Goal: Task Accomplishment & Management: Use online tool/utility

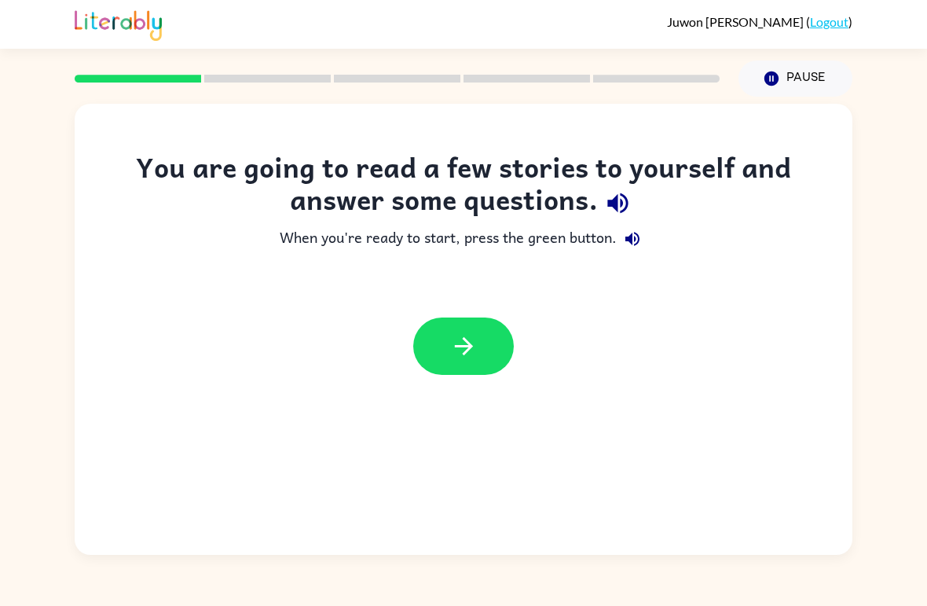
click at [465, 352] on icon "button" at bounding box center [463, 346] width 18 height 18
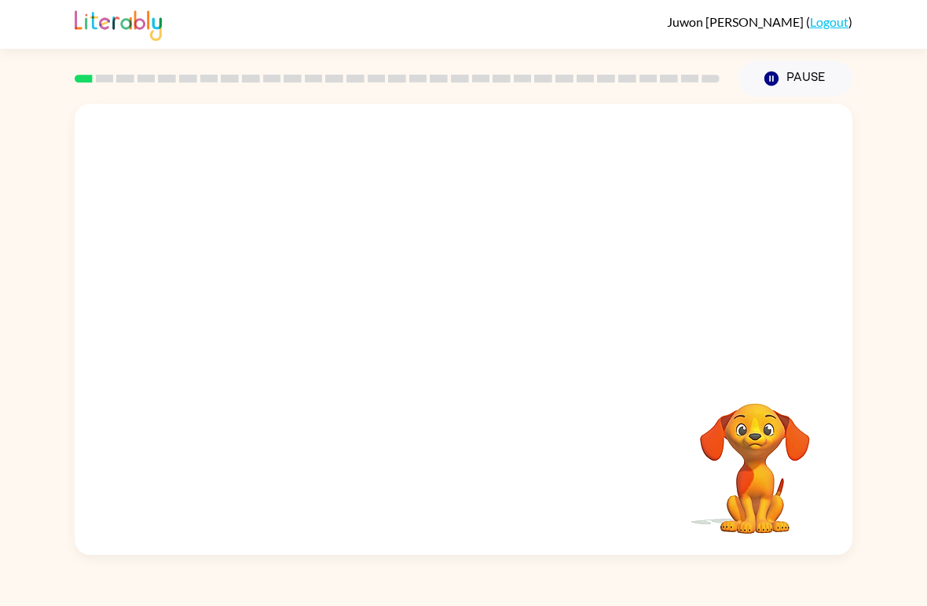
click at [426, 249] on video "Your browser must support playing .mp4 files to use Literably. Please try using…" at bounding box center [464, 237] width 778 height 266
click at [427, 242] on video "Your browser must support playing .mp4 files to use Literably. Please try using…" at bounding box center [464, 237] width 778 height 266
click at [549, 248] on video "Your browser must support playing .mp4 files to use Literably. Please try using…" at bounding box center [464, 237] width 778 height 266
click at [468, 329] on div at bounding box center [463, 337] width 101 height 57
click at [476, 341] on div at bounding box center [463, 337] width 101 height 57
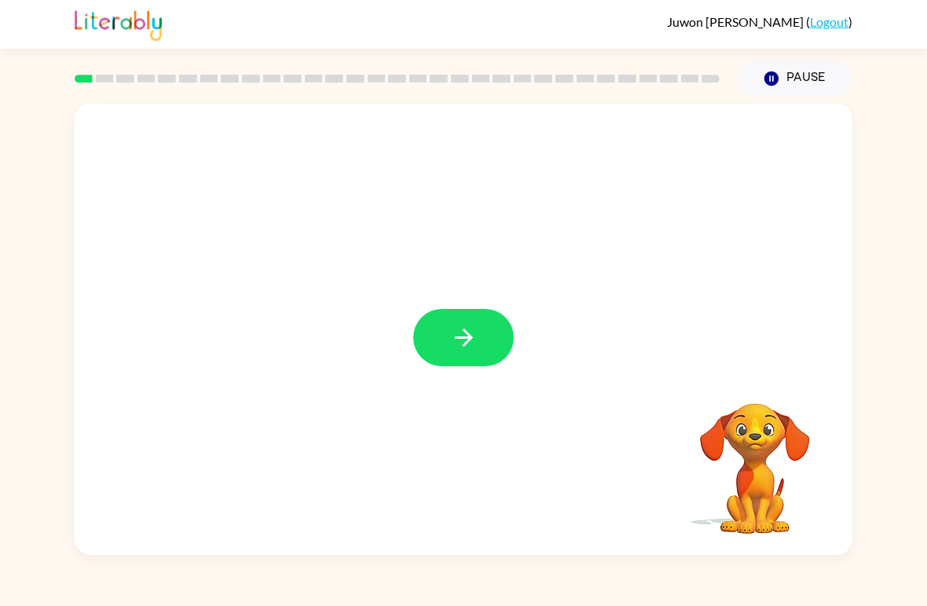
click at [485, 341] on button "button" at bounding box center [463, 337] width 101 height 57
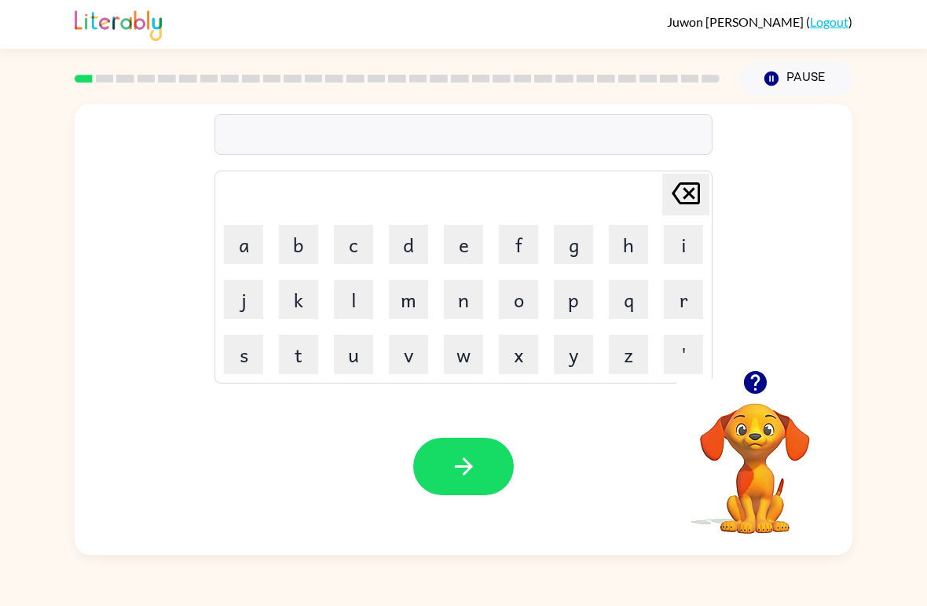
click at [285, 230] on button "b" at bounding box center [298, 244] width 39 height 39
click at [527, 282] on button "o" at bounding box center [518, 299] width 39 height 39
click at [685, 294] on button "r" at bounding box center [683, 299] width 39 height 39
click at [753, 388] on icon "button" at bounding box center [755, 382] width 23 height 23
click at [405, 284] on button "m" at bounding box center [408, 299] width 39 height 39
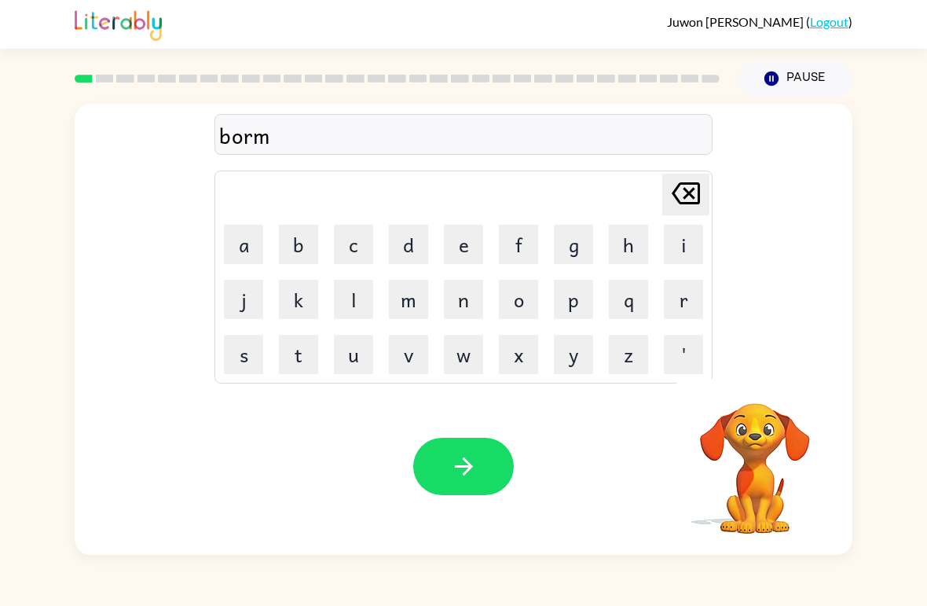
click at [673, 204] on icon "Delete Delete last character input" at bounding box center [686, 193] width 38 height 38
click at [412, 244] on button "d" at bounding box center [408, 244] width 39 height 39
click at [455, 247] on button "e" at bounding box center [463, 244] width 39 height 39
click at [702, 306] on button "r" at bounding box center [683, 299] width 39 height 39
click at [473, 483] on button "button" at bounding box center [463, 466] width 101 height 57
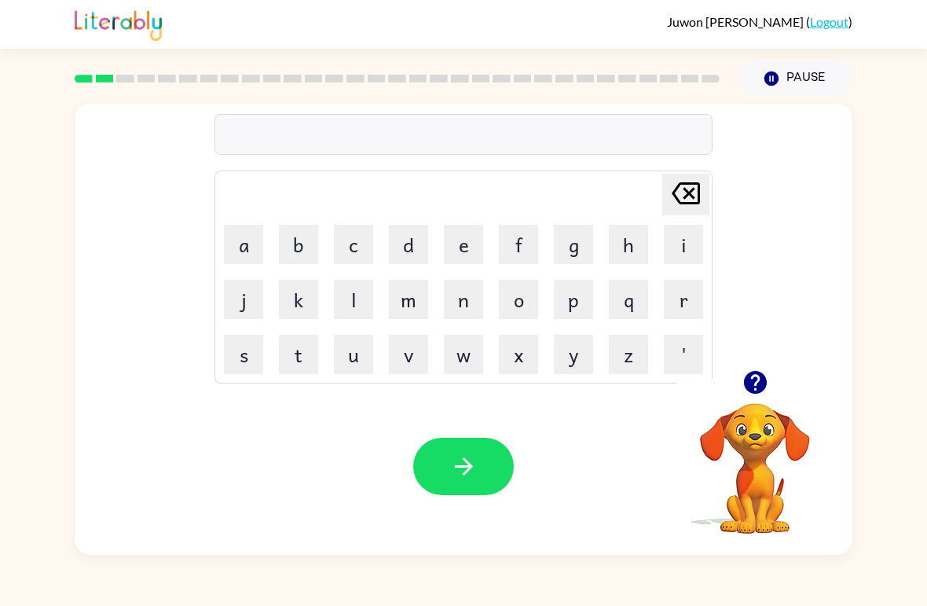
click at [524, 300] on button "o" at bounding box center [518, 299] width 39 height 39
click at [701, 185] on icon "Delete Delete last character input" at bounding box center [686, 193] width 38 height 38
click at [700, 185] on icon "Delete Delete last character input" at bounding box center [686, 193] width 38 height 38
click at [351, 244] on button "c" at bounding box center [353, 244] width 39 height 39
click at [514, 295] on button "o" at bounding box center [518, 299] width 39 height 39
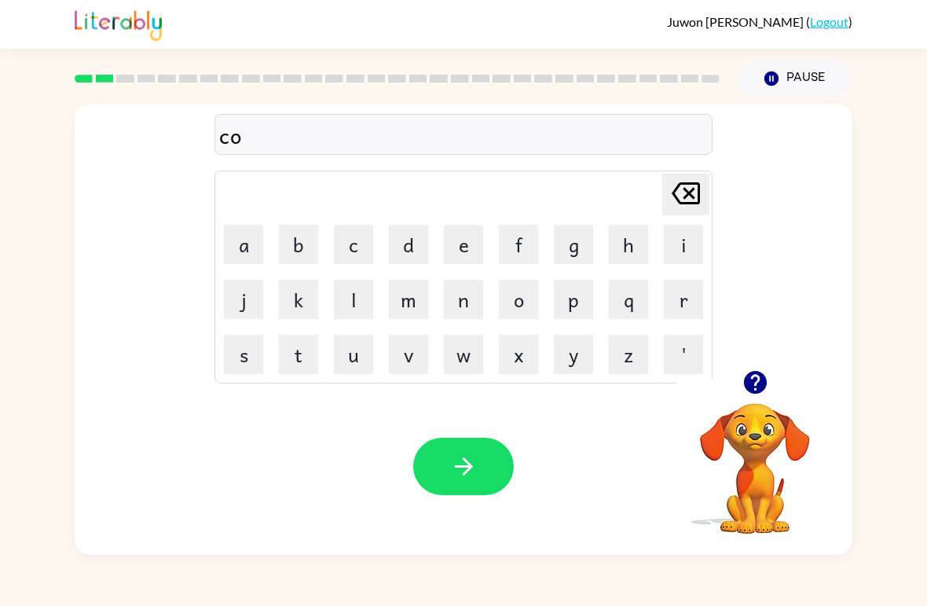
click at [342, 352] on button "u" at bounding box center [353, 354] width 39 height 39
click at [451, 307] on button "n" at bounding box center [463, 299] width 39 height 39
click at [301, 346] on button "t" at bounding box center [298, 354] width 39 height 39
click at [465, 468] on icon "button" at bounding box center [463, 466] width 18 height 18
click at [340, 245] on button "c" at bounding box center [353, 244] width 39 height 39
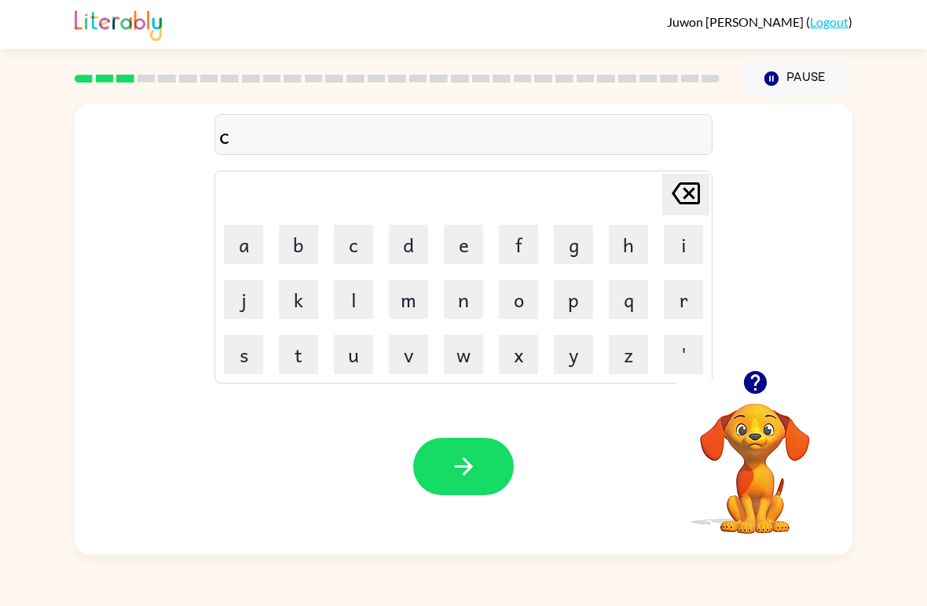
click at [684, 200] on icon "Delete Delete last character input" at bounding box center [686, 193] width 38 height 38
click at [295, 241] on button "b" at bounding box center [298, 244] width 39 height 39
click at [347, 286] on button "l" at bounding box center [353, 299] width 39 height 39
click at [516, 308] on button "o" at bounding box center [518, 299] width 39 height 39
click at [283, 294] on button "k" at bounding box center [298, 299] width 39 height 39
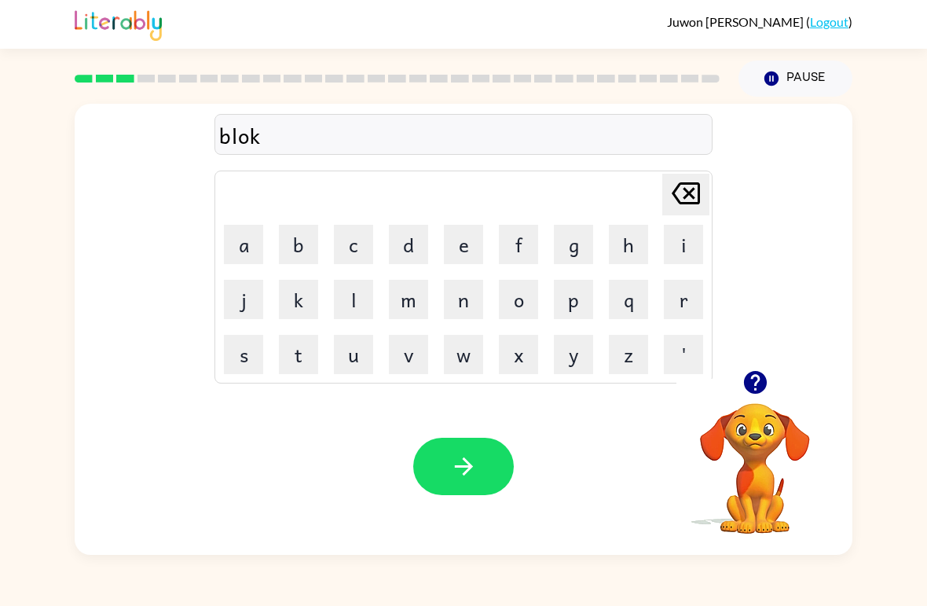
click at [565, 357] on button "y" at bounding box center [573, 354] width 39 height 39
click at [235, 130] on div "bloky" at bounding box center [463, 135] width 489 height 33
click at [261, 125] on div "bloky" at bounding box center [463, 135] width 489 height 33
click at [707, 195] on button "Delete Delete last character input" at bounding box center [686, 195] width 47 height 42
click at [707, 200] on button "Delete Delete last character input" at bounding box center [686, 195] width 47 height 42
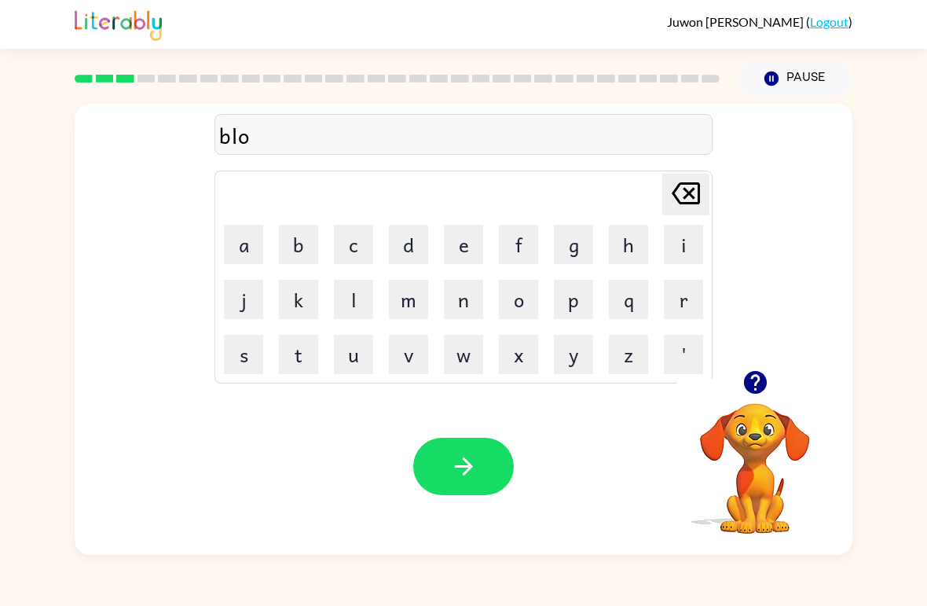
click at [707, 200] on button "Delete Delete last character input" at bounding box center [686, 195] width 47 height 42
click at [705, 199] on button "Delete Delete last character input" at bounding box center [686, 195] width 47 height 42
click at [705, 198] on button "Delete Delete last character input" at bounding box center [686, 195] width 47 height 42
click at [709, 198] on button "Delete Delete last character input" at bounding box center [686, 195] width 47 height 42
click at [329, 296] on td "l" at bounding box center [353, 299] width 53 height 53
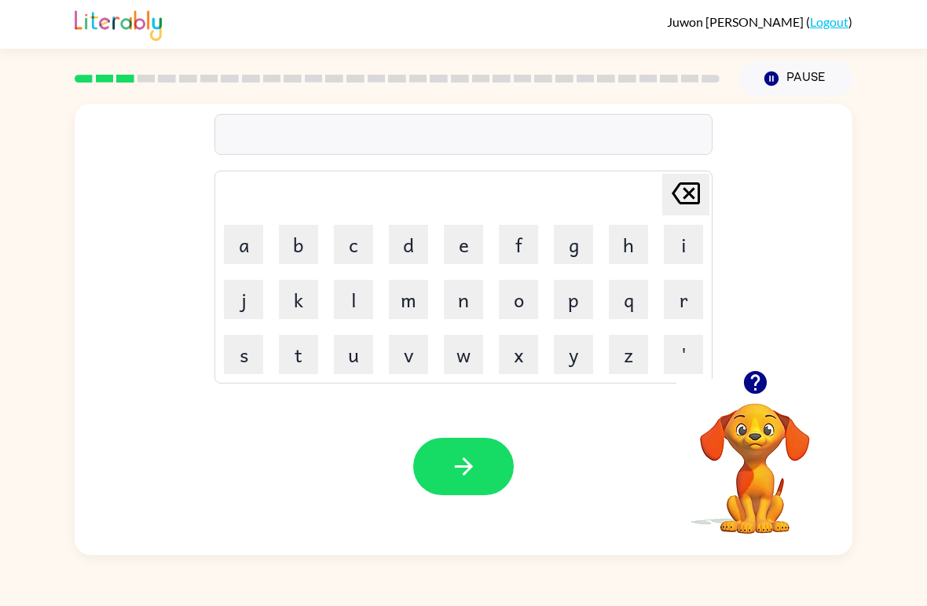
click at [359, 289] on button "l" at bounding box center [353, 299] width 39 height 39
click at [527, 277] on td "o" at bounding box center [518, 299] width 53 height 53
click at [521, 288] on button "o" at bounding box center [518, 299] width 39 height 39
click at [288, 307] on button "k" at bounding box center [298, 299] width 39 height 39
click at [237, 245] on button "a" at bounding box center [243, 244] width 39 height 39
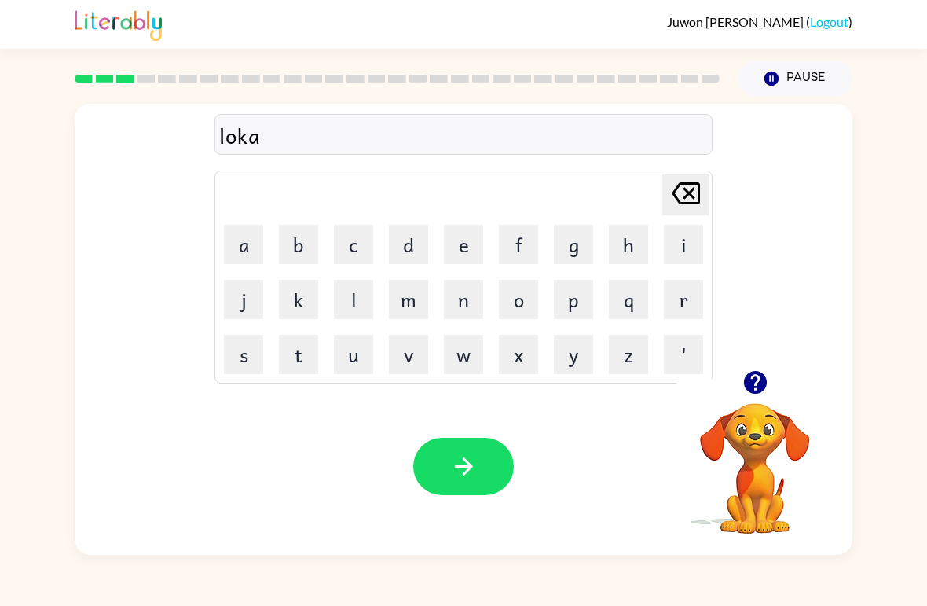
click at [284, 357] on button "t" at bounding box center [298, 354] width 39 height 39
click at [457, 249] on button "e" at bounding box center [463, 244] width 39 height 39
click at [460, 468] on icon "button" at bounding box center [464, 467] width 28 height 28
click at [279, 347] on button "t" at bounding box center [298, 354] width 39 height 39
click at [457, 355] on button "w" at bounding box center [463, 354] width 39 height 39
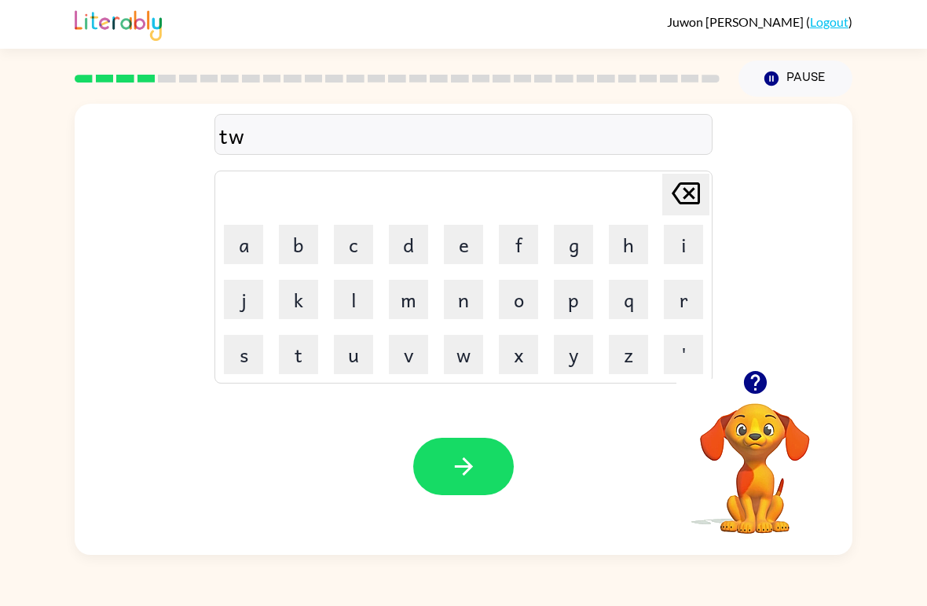
click at [240, 337] on button "s" at bounding box center [243, 354] width 39 height 39
click at [692, 192] on icon at bounding box center [686, 193] width 28 height 22
click at [232, 237] on button "a" at bounding box center [243, 244] width 39 height 39
click at [477, 281] on button "n" at bounding box center [463, 299] width 39 height 39
click at [153, 275] on div "twan Delete Delete last character input a b c d e f g h i j k l m n o p q r s t…" at bounding box center [464, 237] width 778 height 266
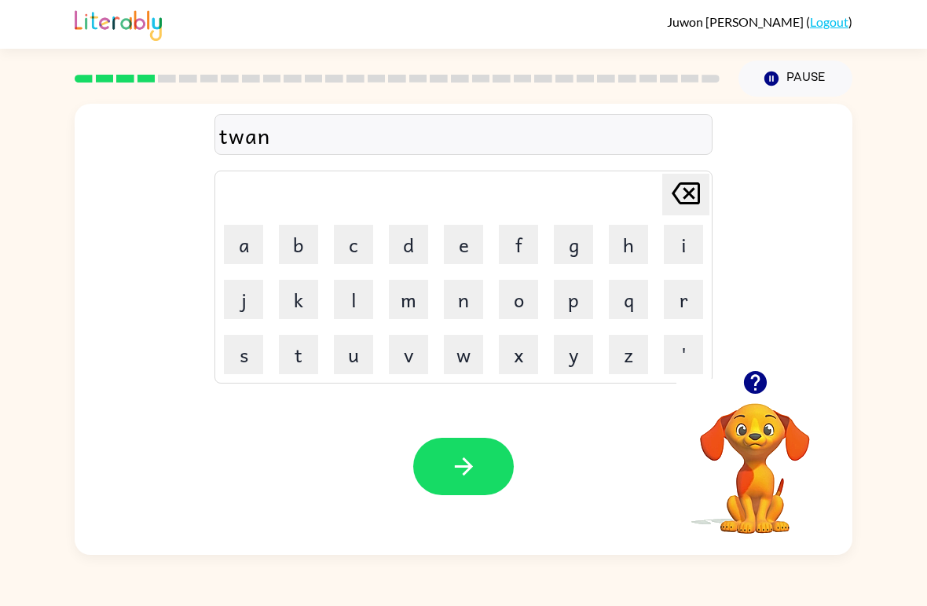
click at [255, 137] on div "twan" at bounding box center [463, 135] width 489 height 33
click at [247, 130] on div "twan" at bounding box center [463, 135] width 489 height 33
click at [266, 146] on div "twan" at bounding box center [463, 135] width 489 height 33
click at [675, 193] on icon at bounding box center [686, 193] width 28 height 22
click at [680, 199] on icon "Delete Delete last character input" at bounding box center [686, 193] width 38 height 38
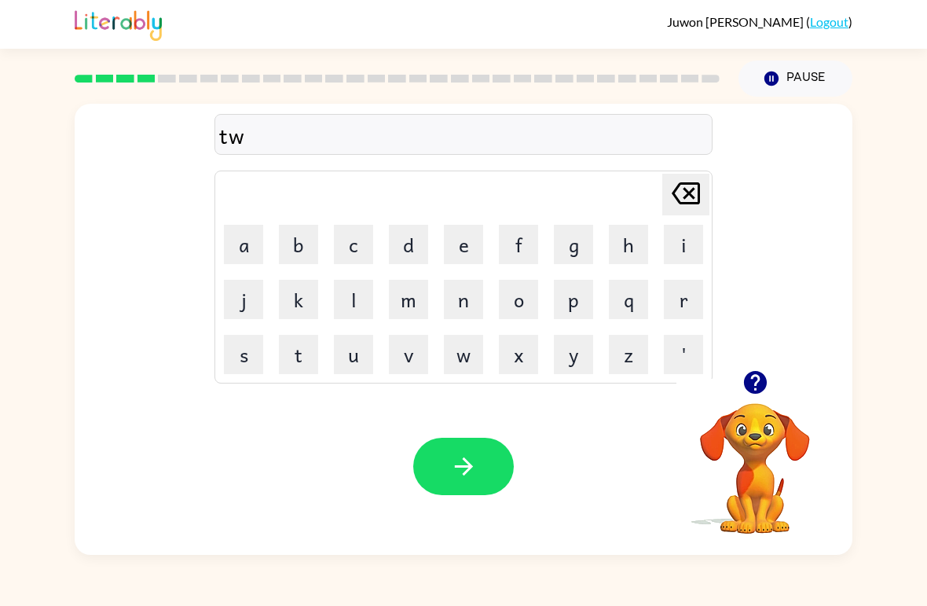
click at [233, 237] on button "a" at bounding box center [243, 244] width 39 height 39
click at [481, 299] on button "n" at bounding box center [463, 299] width 39 height 39
click at [456, 465] on icon "button" at bounding box center [464, 467] width 28 height 28
click at [252, 130] on div at bounding box center [464, 134] width 498 height 41
click at [473, 275] on td "n" at bounding box center [463, 299] width 53 height 53
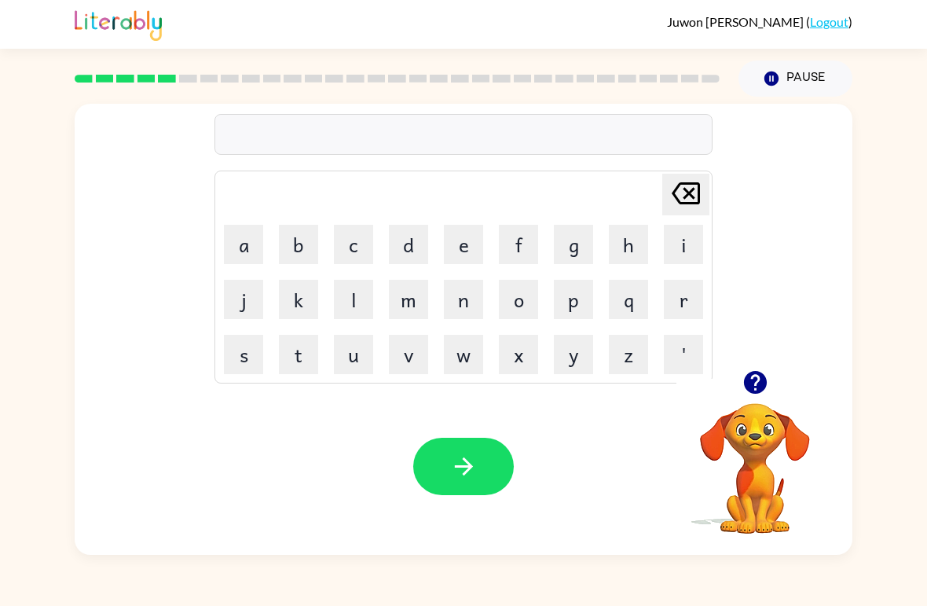
click at [469, 289] on button "n" at bounding box center [463, 299] width 39 height 39
click at [249, 245] on button "a" at bounding box center [243, 244] width 39 height 39
click at [692, 307] on button "r" at bounding box center [683, 299] width 39 height 39
click at [752, 376] on icon "button" at bounding box center [756, 383] width 28 height 28
click at [334, 281] on button "l" at bounding box center [353, 299] width 39 height 39
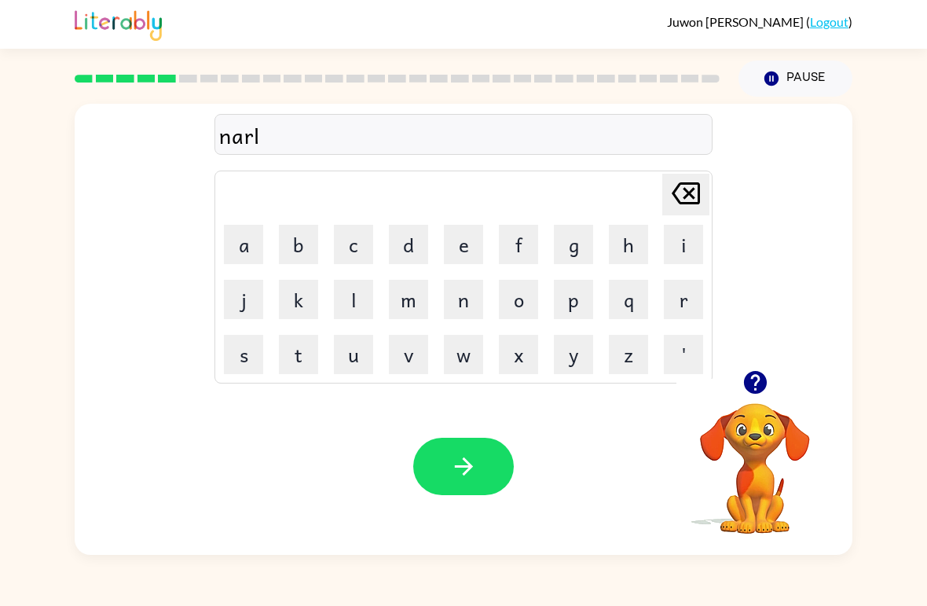
click at [564, 347] on button "y" at bounding box center [573, 354] width 39 height 39
click at [252, 133] on div "narly" at bounding box center [463, 135] width 489 height 33
click at [675, 203] on icon "Delete Delete last character input" at bounding box center [686, 193] width 38 height 38
click at [676, 199] on icon at bounding box center [686, 193] width 28 height 22
click at [327, 295] on td "l" at bounding box center [353, 299] width 53 height 53
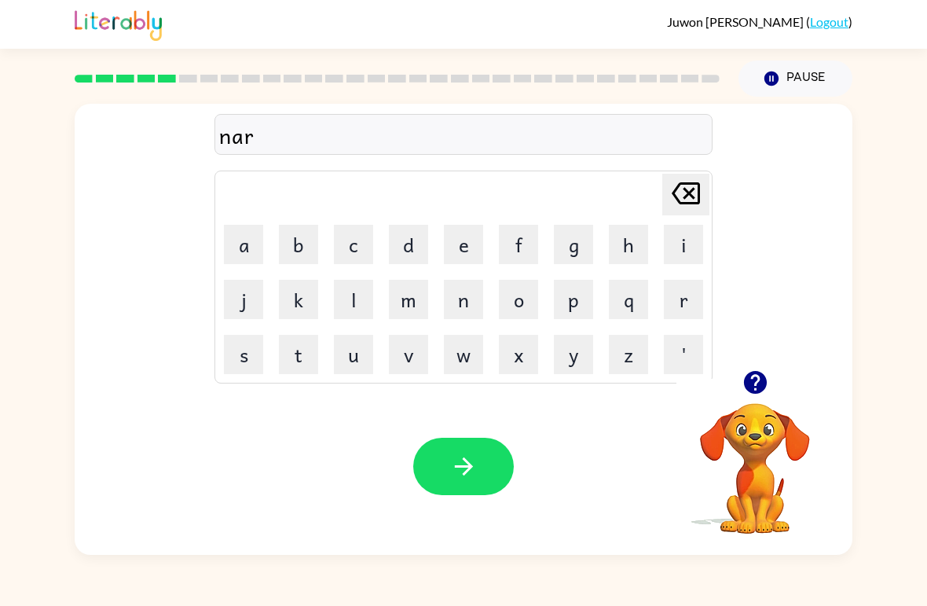
click at [682, 191] on icon "Delete Delete last character input" at bounding box center [686, 193] width 38 height 38
click at [446, 237] on button "e" at bounding box center [463, 244] width 39 height 39
click at [688, 291] on button "r" at bounding box center [683, 299] width 39 height 39
click at [348, 298] on button "l" at bounding box center [353, 299] width 39 height 39
click at [564, 346] on button "y" at bounding box center [573, 354] width 39 height 39
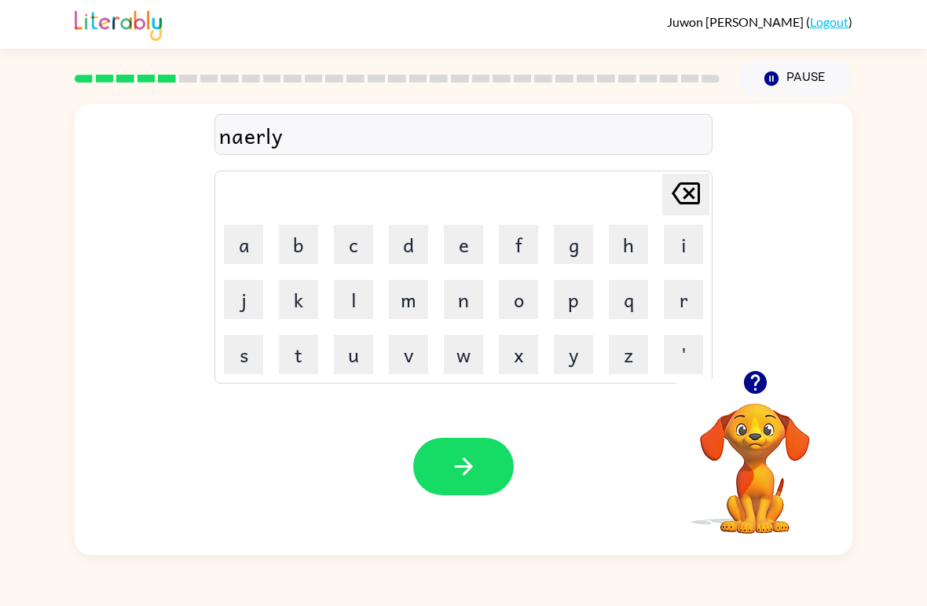
click at [459, 466] on icon "button" at bounding box center [464, 467] width 28 height 28
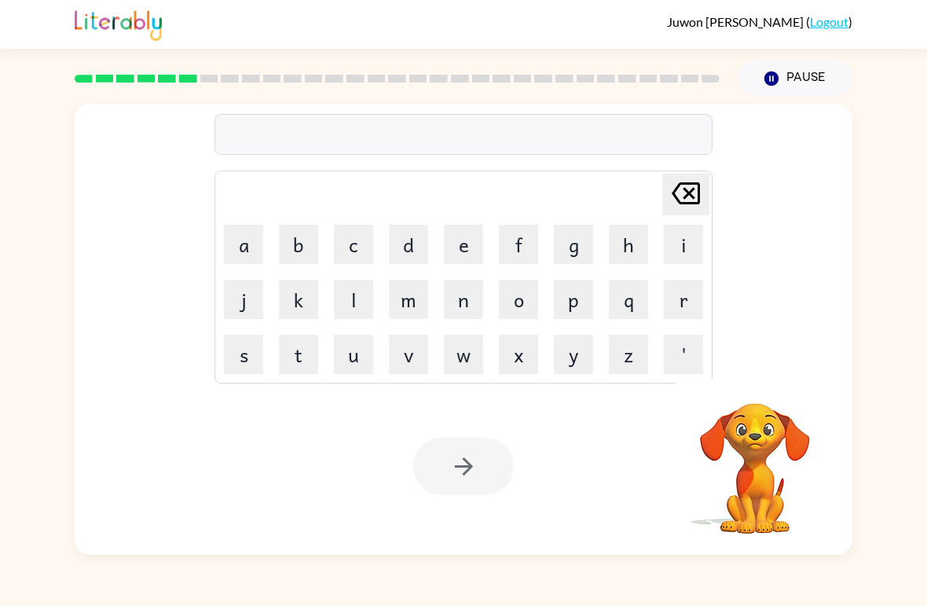
click at [288, 243] on button "b" at bounding box center [298, 244] width 39 height 39
click at [462, 241] on button "e" at bounding box center [463, 244] width 39 height 39
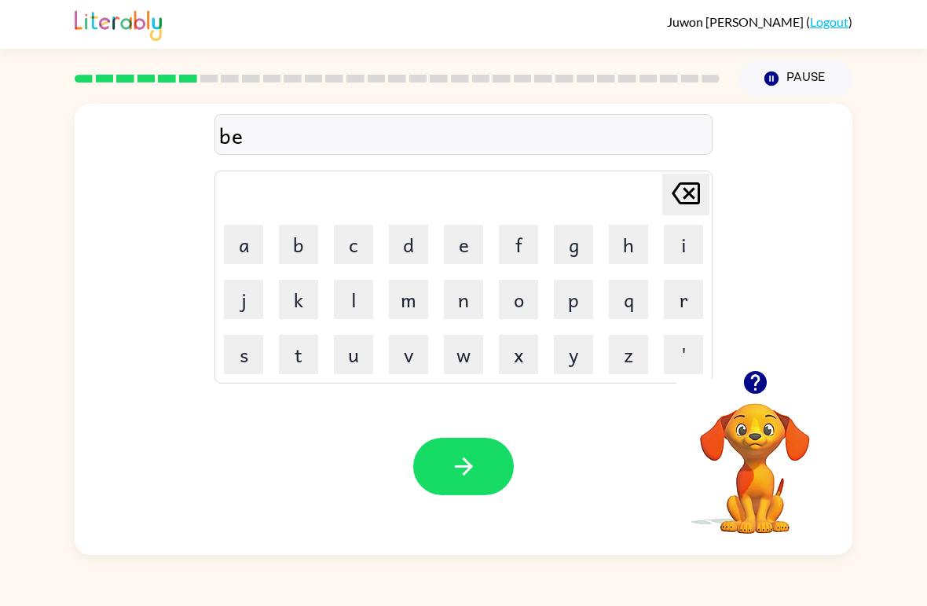
click at [622, 252] on button "h" at bounding box center [628, 244] width 39 height 39
click at [671, 243] on button "i" at bounding box center [683, 244] width 39 height 39
click at [450, 294] on button "n" at bounding box center [463, 299] width 39 height 39
click at [416, 239] on button "d" at bounding box center [408, 244] width 39 height 39
click at [477, 467] on icon "button" at bounding box center [464, 467] width 28 height 28
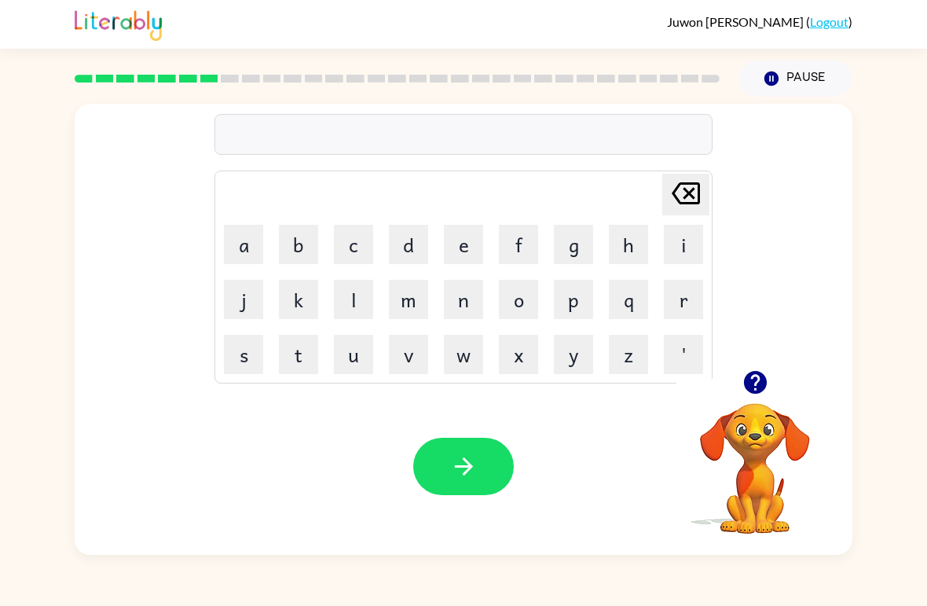
click at [348, 248] on button "c" at bounding box center [353, 244] width 39 height 39
click at [683, 244] on button "i" at bounding box center [683, 244] width 39 height 39
click at [688, 302] on button "r" at bounding box center [683, 299] width 39 height 39
click at [343, 235] on button "c" at bounding box center [353, 244] width 39 height 39
click at [675, 305] on button "r" at bounding box center [683, 299] width 39 height 39
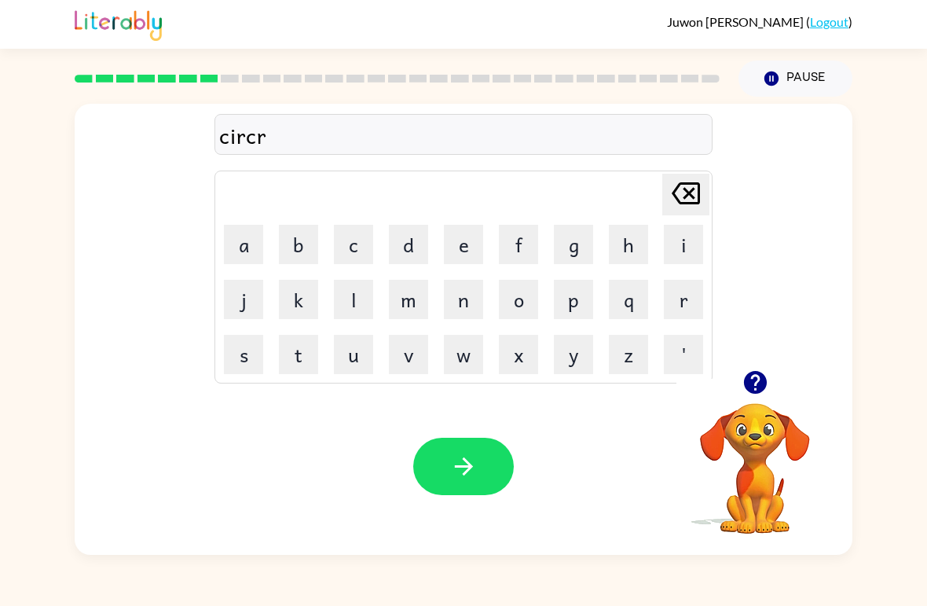
click at [456, 232] on button "e" at bounding box center [463, 244] width 39 height 39
click at [685, 199] on icon at bounding box center [686, 193] width 28 height 22
click at [766, 379] on icon "button" at bounding box center [755, 382] width 23 height 23
click at [679, 200] on icon at bounding box center [686, 193] width 28 height 22
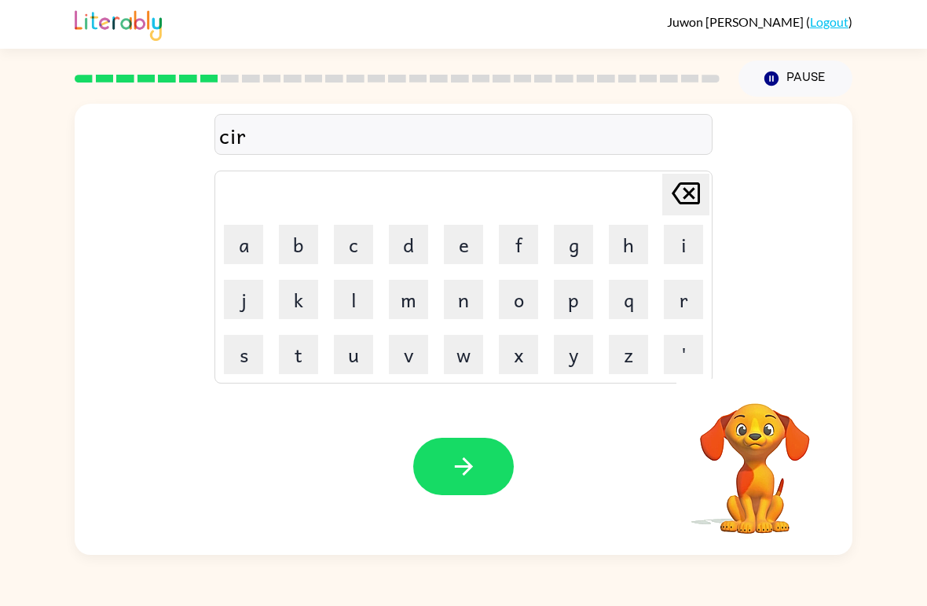
click at [684, 197] on icon "Delete Delete last character input" at bounding box center [686, 193] width 38 height 38
click at [683, 200] on icon "Delete Delete last character input" at bounding box center [686, 193] width 38 height 38
click at [340, 229] on button "c" at bounding box center [353, 244] width 39 height 39
click at [615, 232] on button "h" at bounding box center [628, 244] width 39 height 39
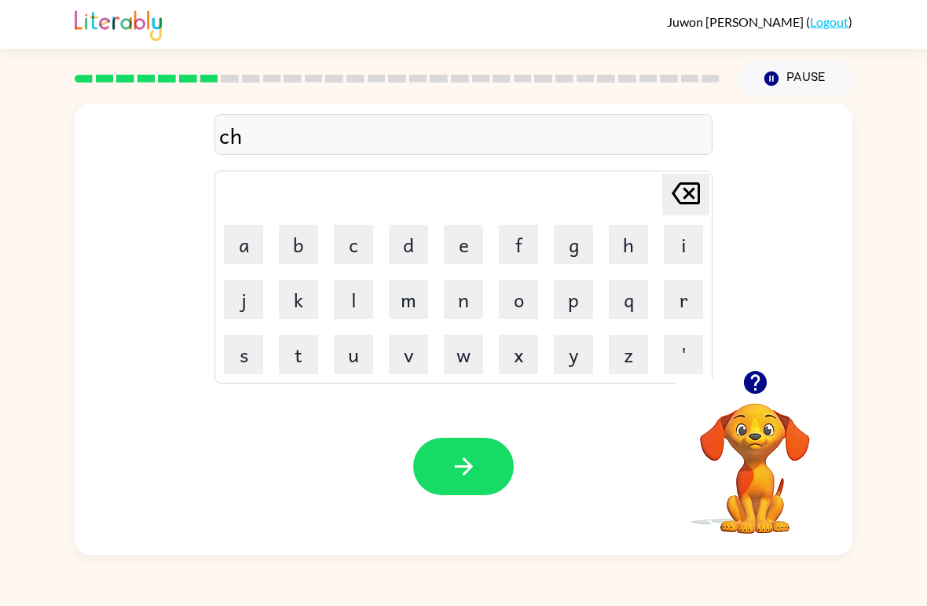
click at [675, 305] on button "r" at bounding box center [683, 299] width 39 height 39
click at [689, 247] on button "i" at bounding box center [683, 244] width 39 height 39
click at [342, 241] on button "c" at bounding box center [353, 244] width 39 height 39
click at [679, 295] on button "r" at bounding box center [683, 299] width 39 height 39
click at [445, 245] on button "e" at bounding box center [463, 244] width 39 height 39
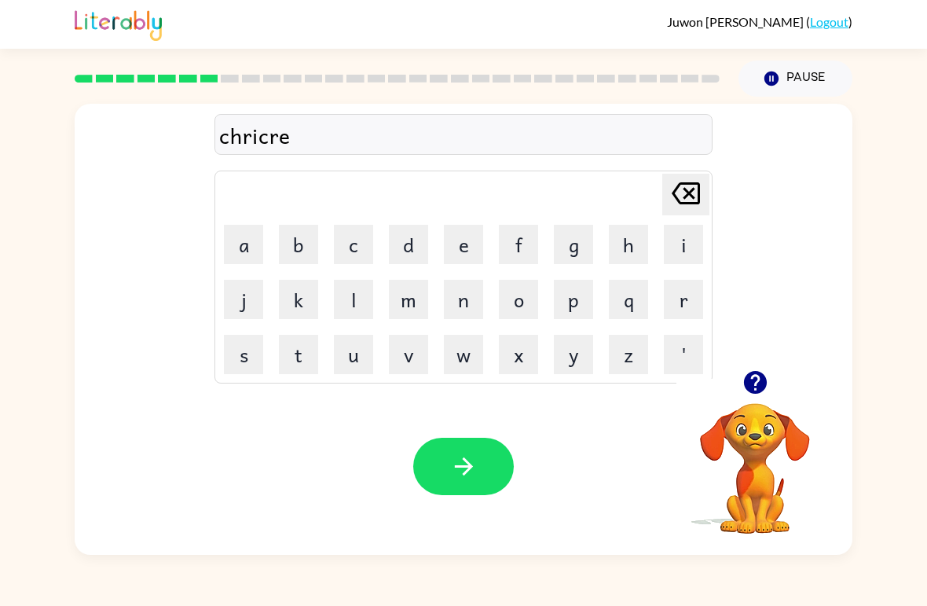
click at [468, 461] on icon "button" at bounding box center [464, 467] width 28 height 28
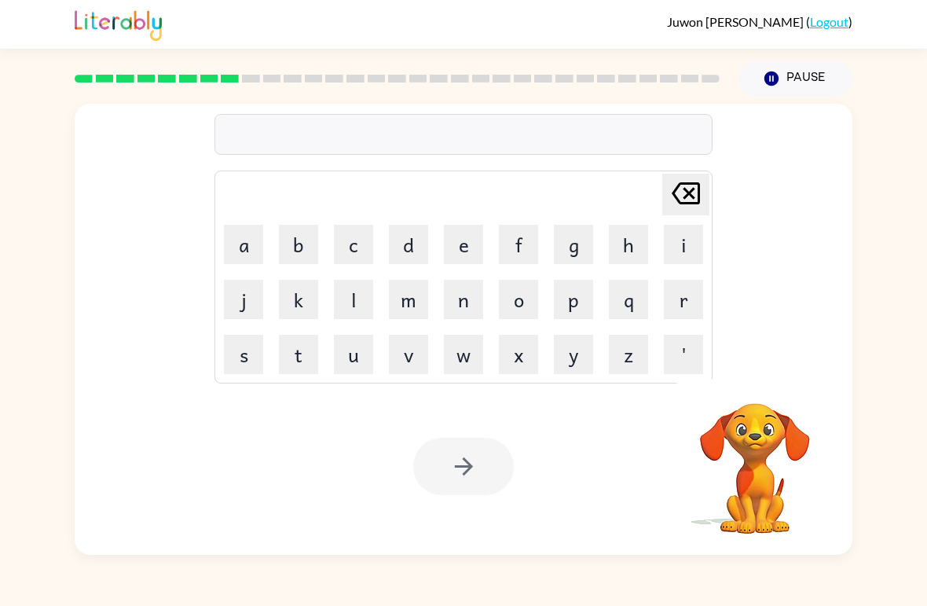
click at [810, 84] on button "Pause Pause" at bounding box center [796, 79] width 114 height 36
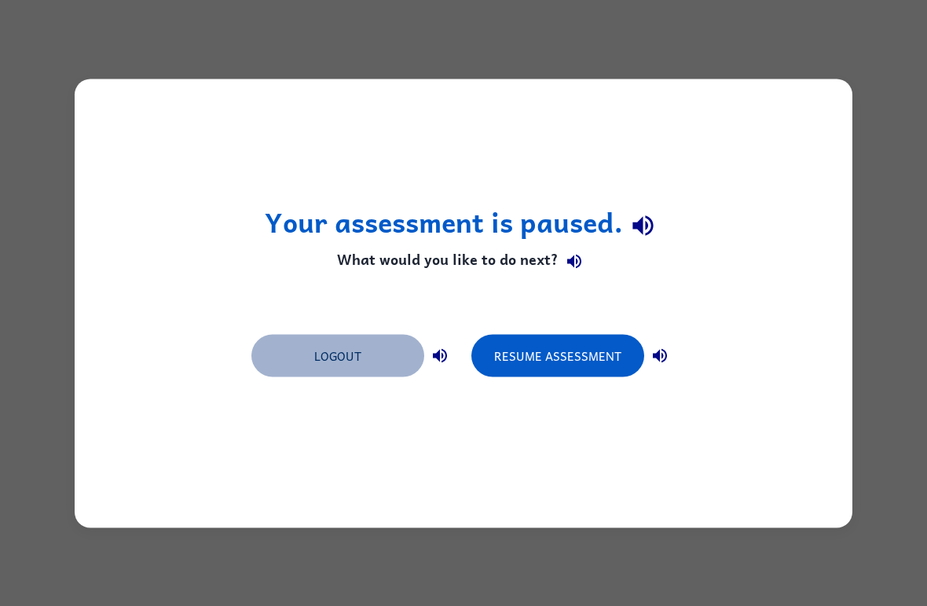
click at [351, 359] on button "Logout" at bounding box center [338, 355] width 173 height 42
